Goal: Transaction & Acquisition: Book appointment/travel/reservation

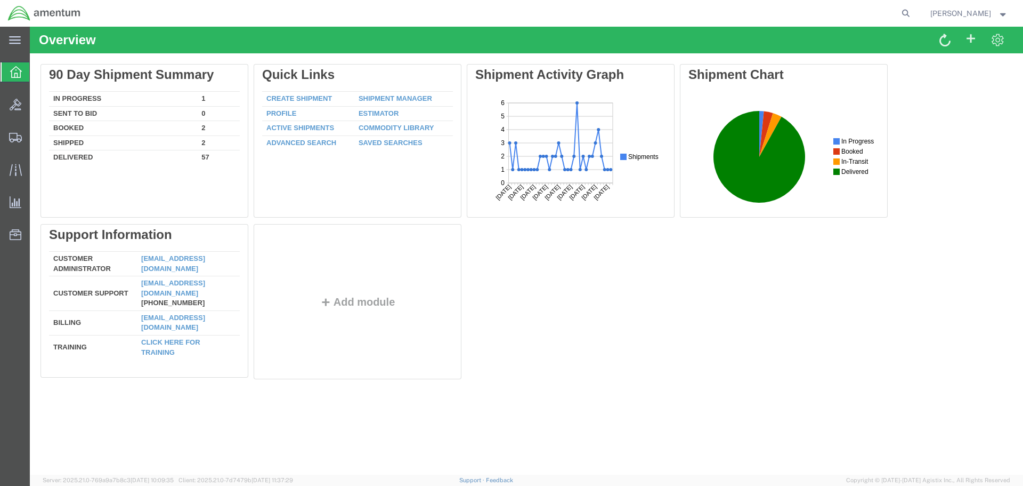
click at [17, 68] on icon at bounding box center [16, 72] width 12 height 12
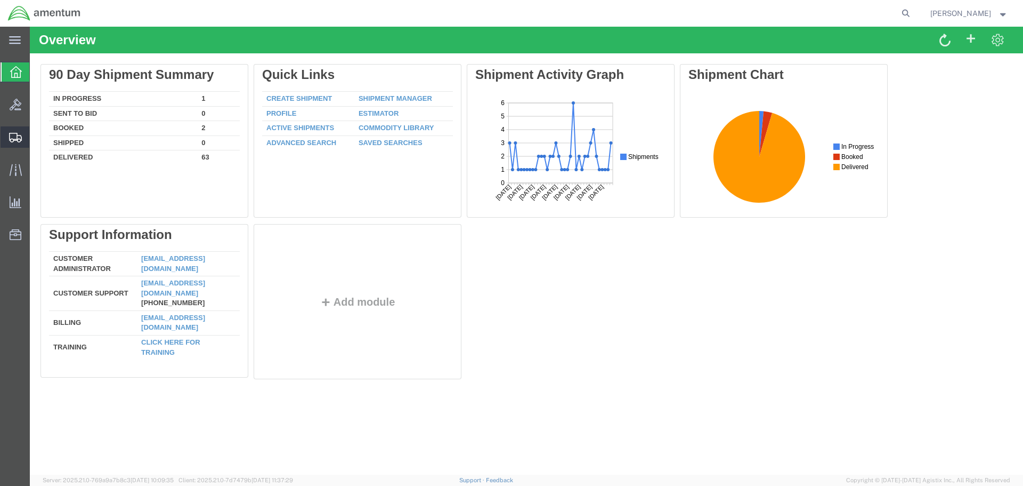
click at [0, 0] on span "Shipment Manager" at bounding box center [0, 0] width 0 height 0
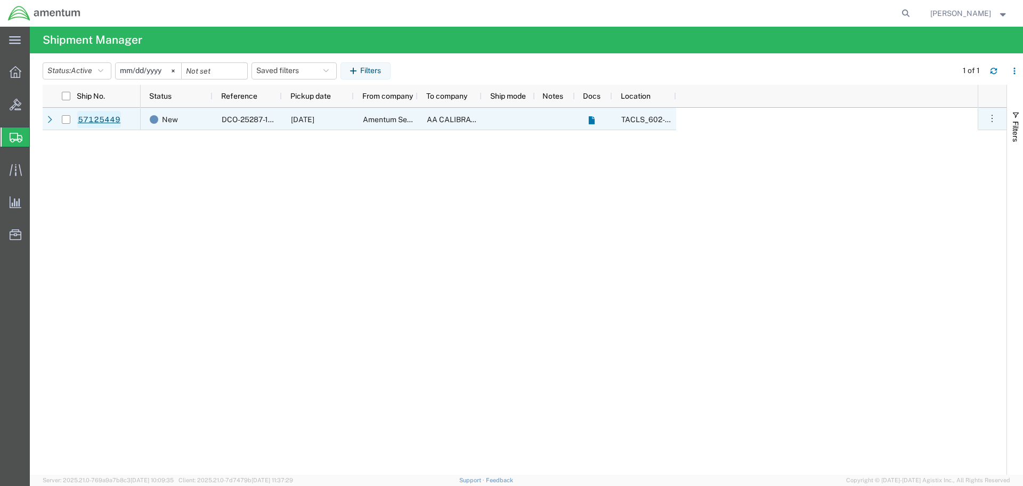
click at [84, 120] on link "57125449" at bounding box center [99, 119] width 44 height 17
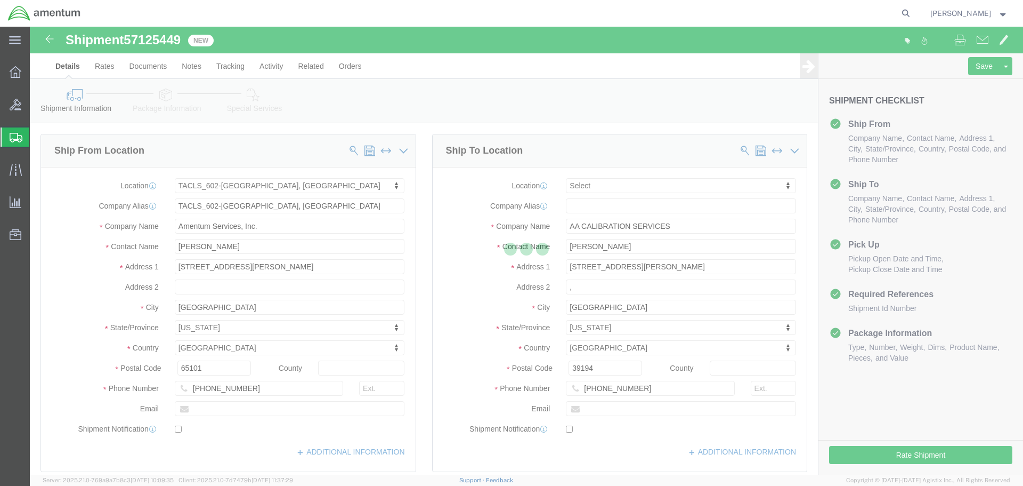
select select "42707"
select select
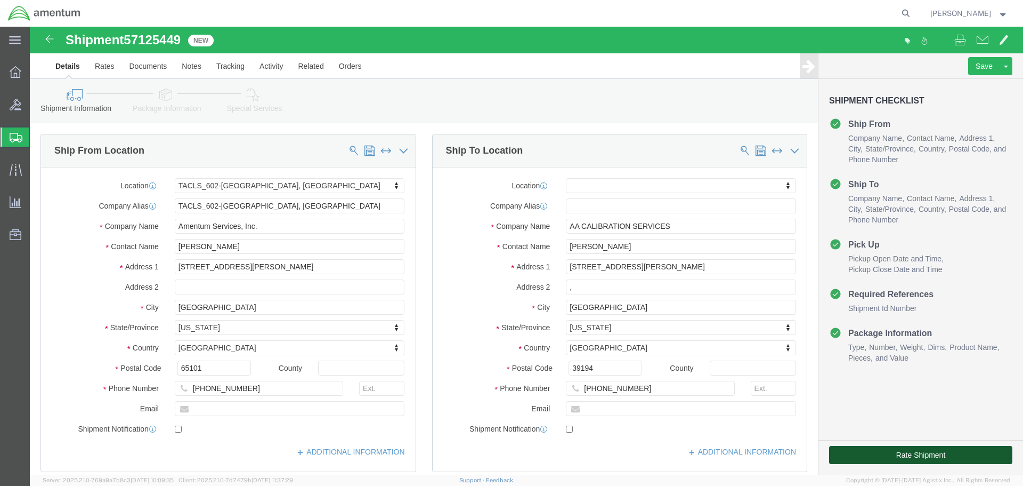
click button "Rate Shipment"
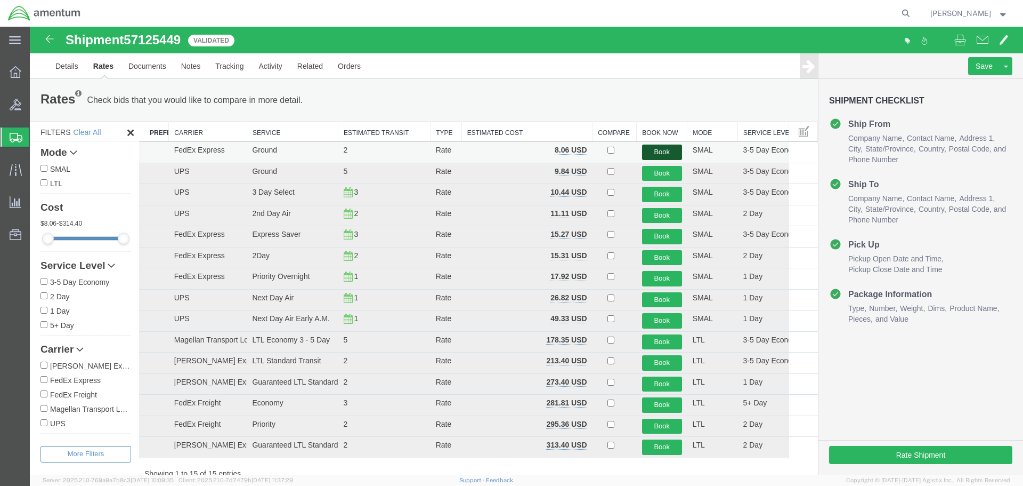
click at [670, 153] on button "Book" at bounding box center [662, 151] width 40 height 15
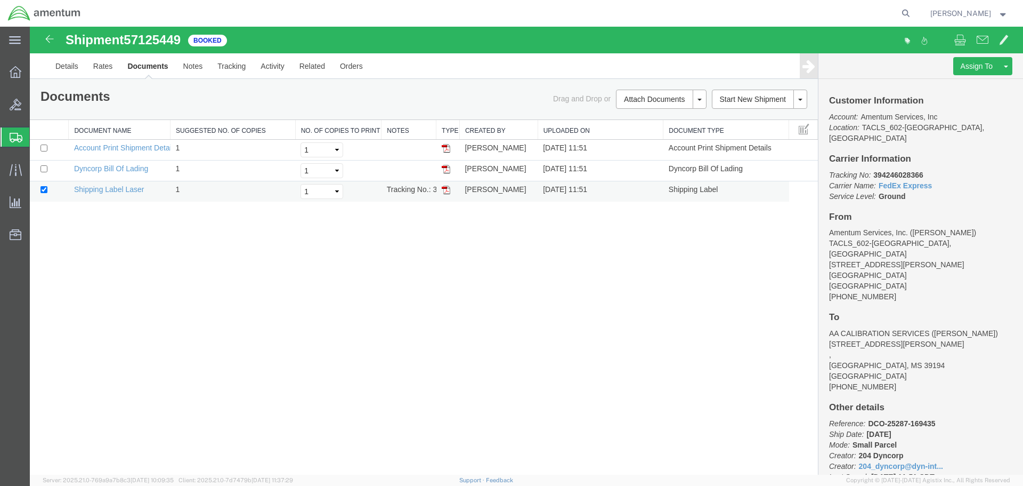
click at [446, 188] on img at bounding box center [446, 190] width 9 height 9
